Goal: Transaction & Acquisition: Purchase product/service

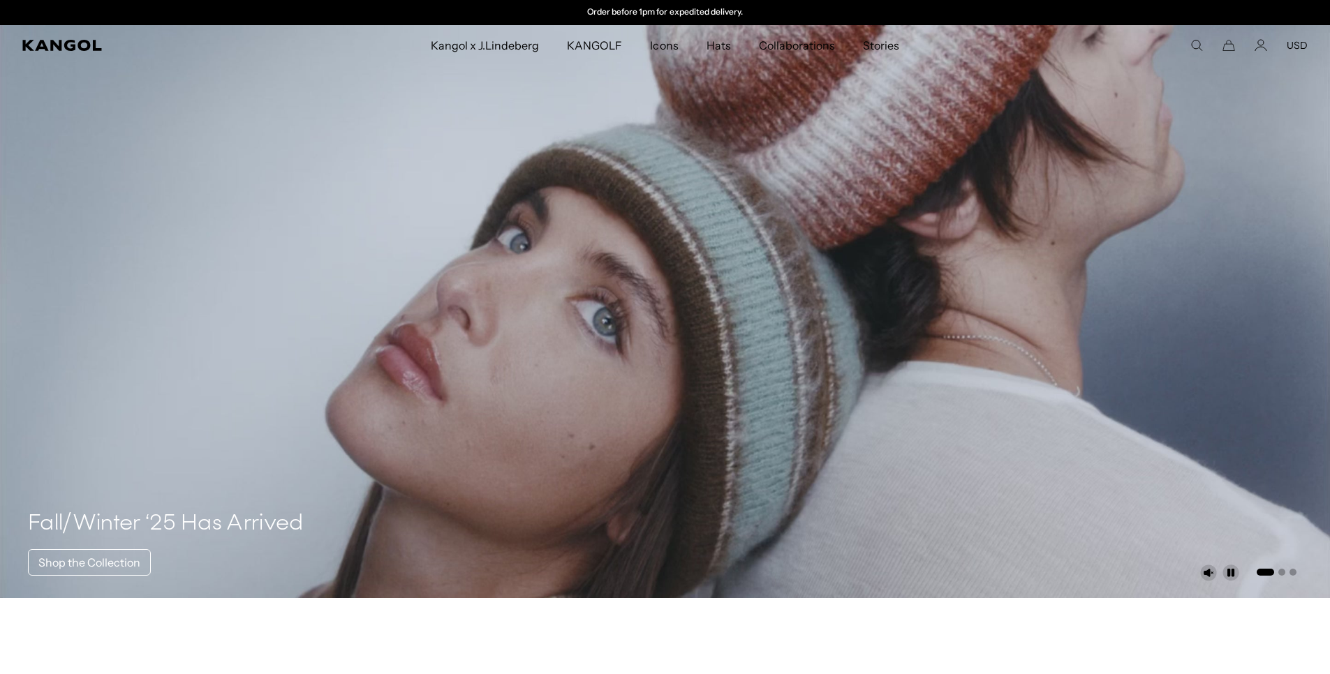
click at [467, 42] on span "Kangol x J.Lindeberg" at bounding box center [485, 45] width 109 height 40
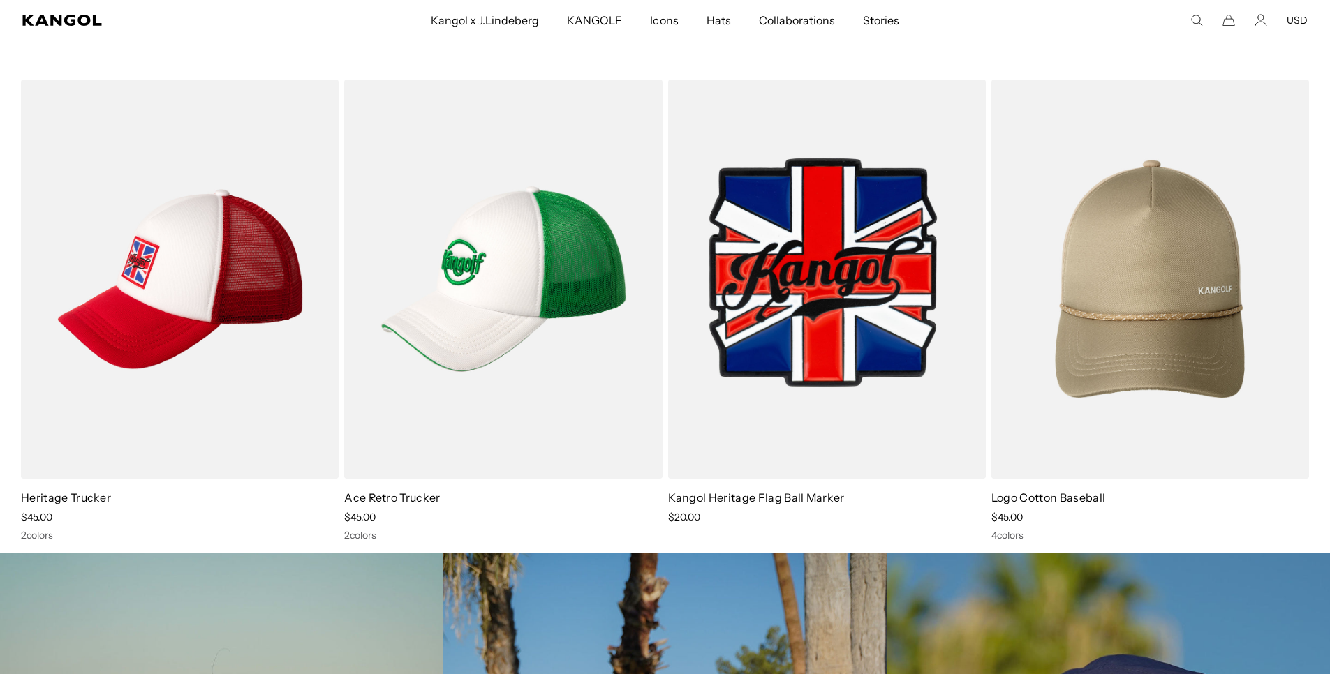
scroll to position [3652, 0]
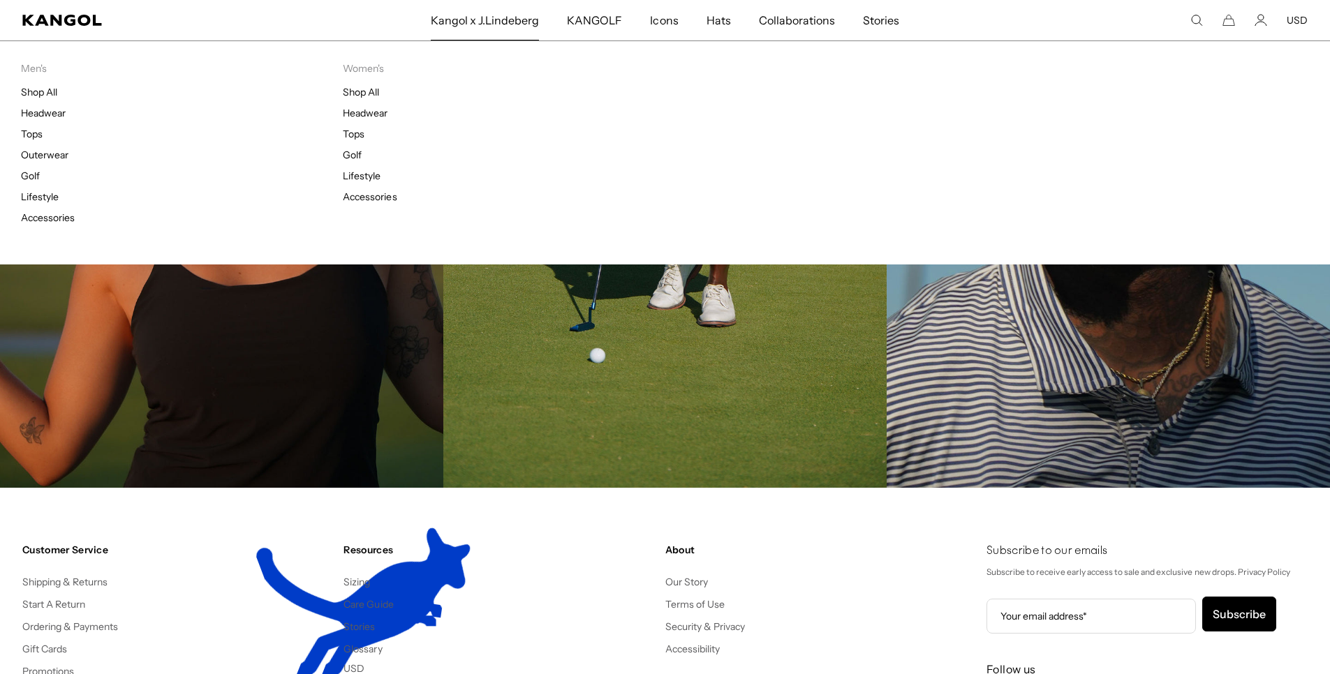
click at [498, 17] on span "Kangol x J.Lindeberg" at bounding box center [485, 20] width 109 height 40
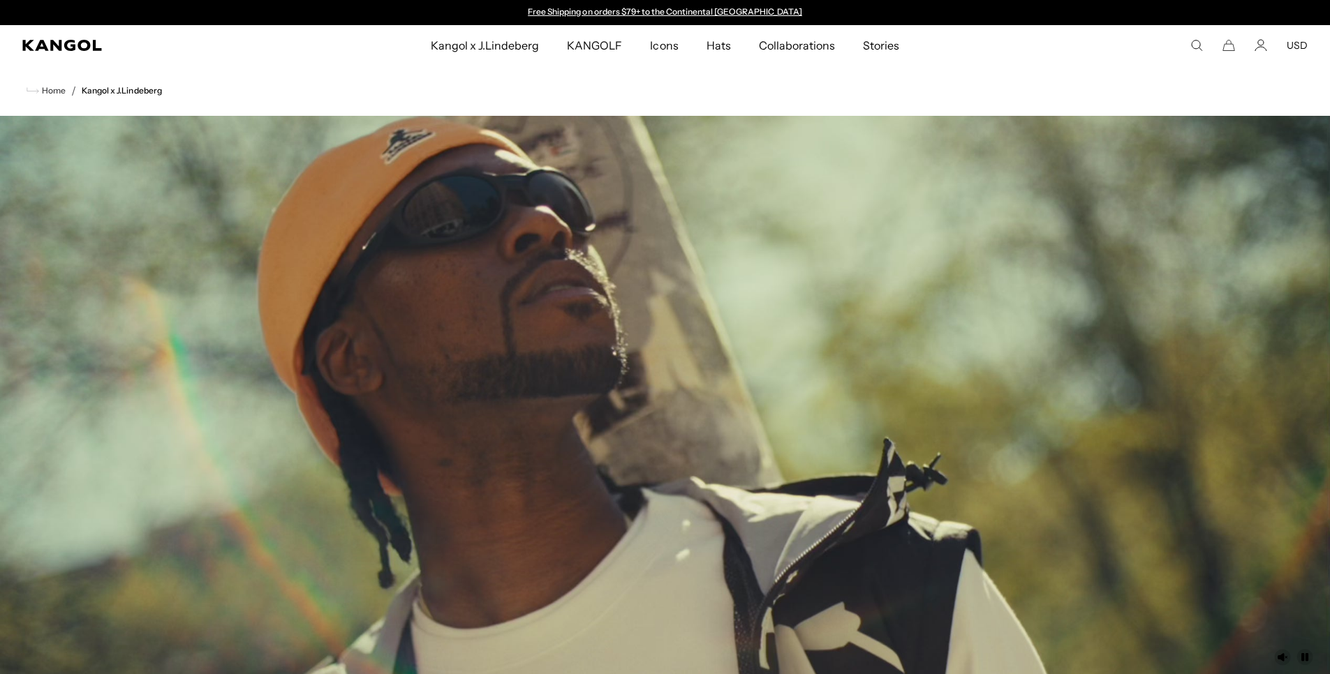
click at [383, 31] on ul "Kangol x J.Lindeberg Kangol x J.Lindeberg Men's Shop All Headwear Tops Outerwea…" at bounding box center [664, 45] width 759 height 40
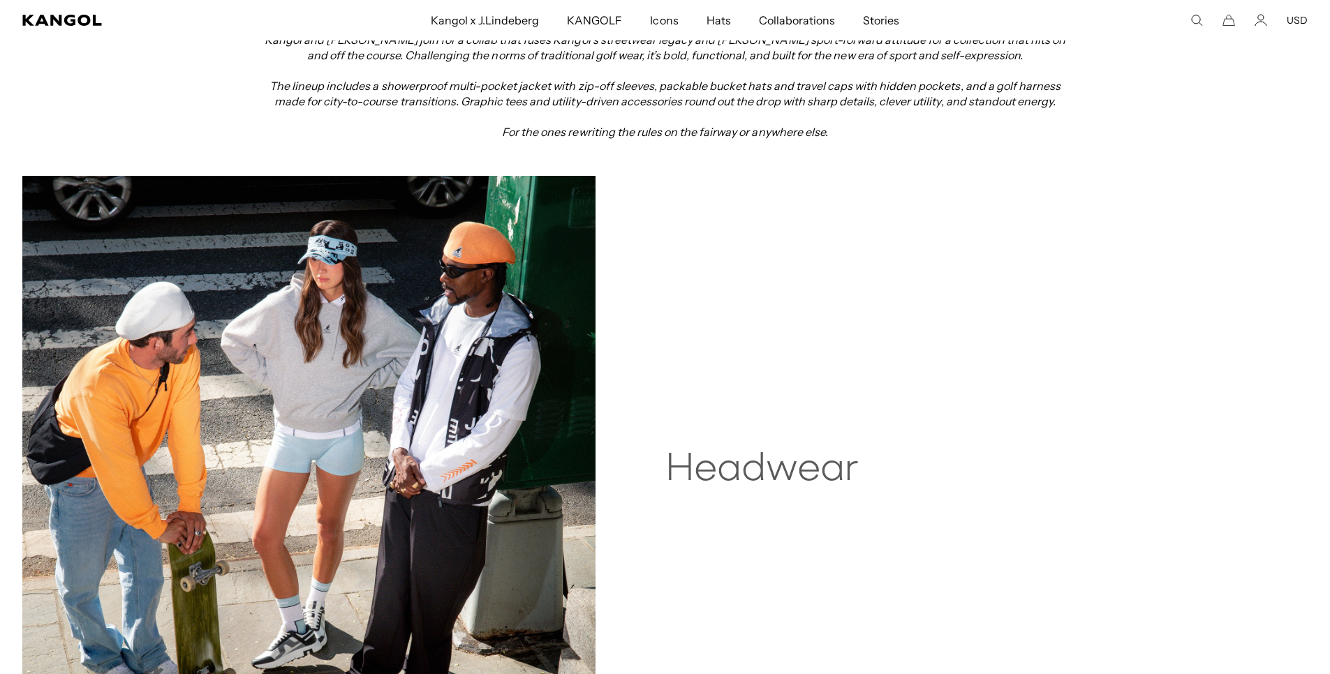
scroll to position [886, 0]
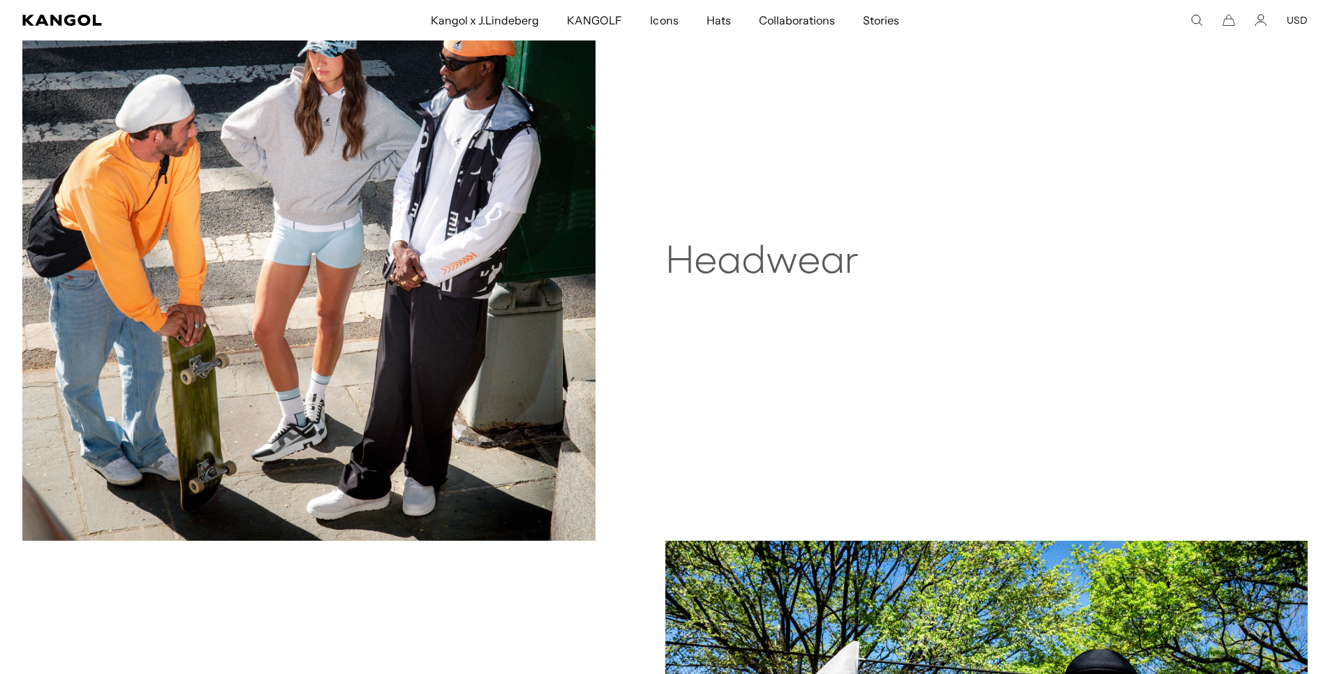
click at [430, 283] on img at bounding box center [308, 255] width 573 height 572
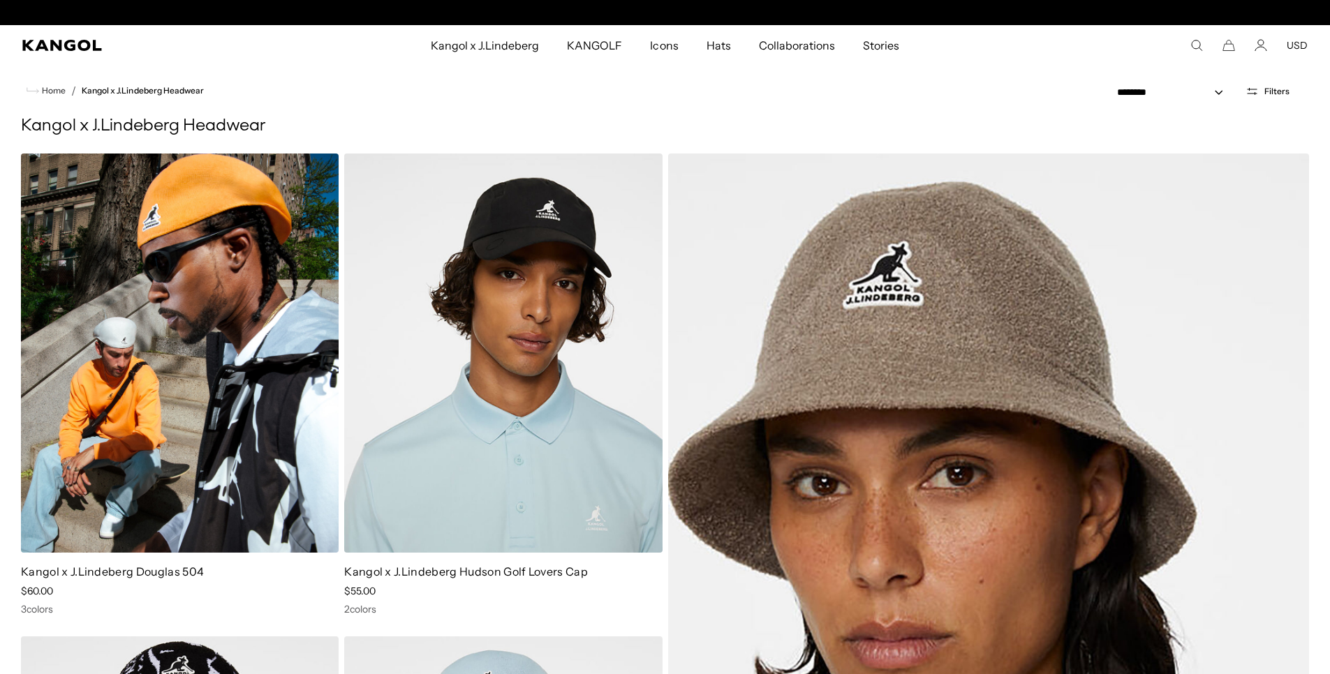
scroll to position [0, 288]
click at [254, 323] on img at bounding box center [180, 353] width 318 height 399
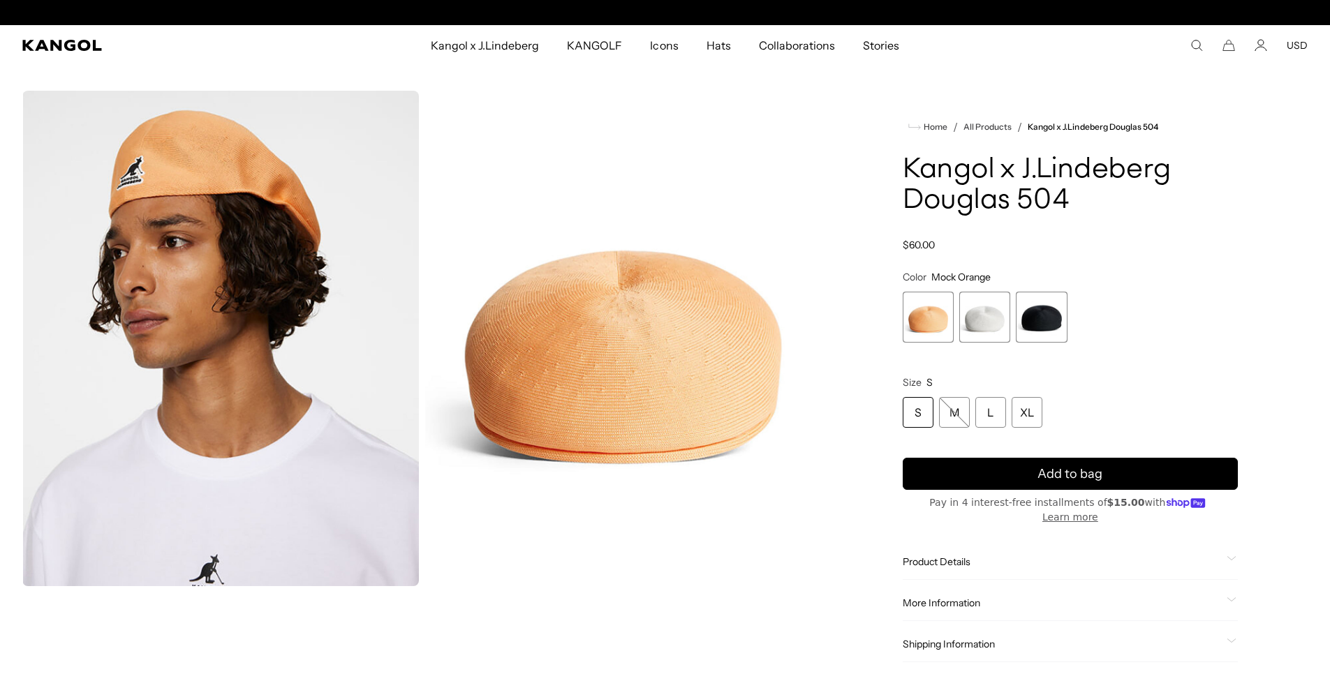
scroll to position [0, 288]
click at [392, 65] on ul "Kangol x J.Lindeberg Kangol x J.Lindeberg Men's Shop All Headwear Tops Outerwea…" at bounding box center [664, 45] width 759 height 40
